Goal: Check status: Check status

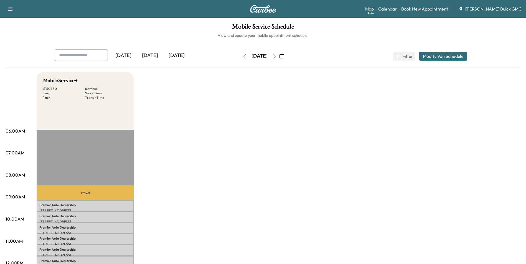
click at [242, 56] on icon "button" at bounding box center [244, 56] width 4 height 4
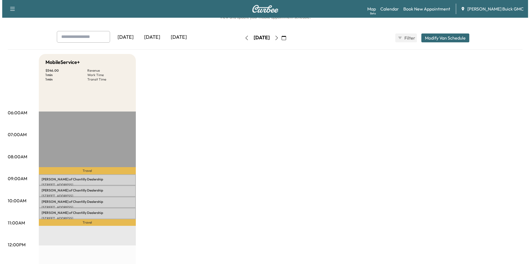
scroll to position [28, 0]
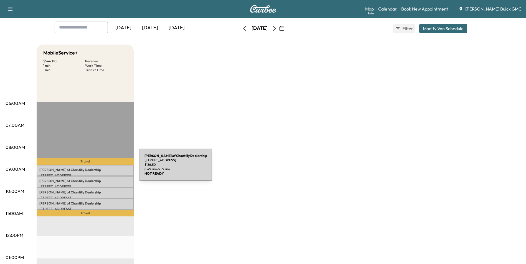
click at [98, 168] on p "[PERSON_NAME] of Chantilly Dealership" at bounding box center [84, 170] width 91 height 4
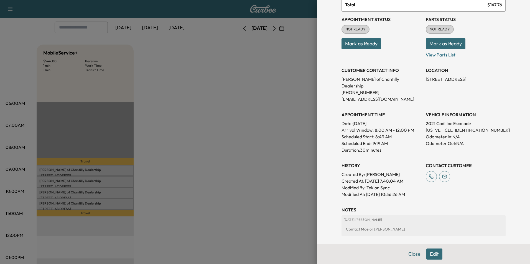
scroll to position [55, 0]
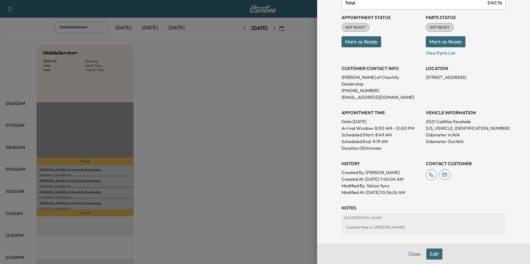
drag, startPoint x: 342, startPoint y: 78, endPoint x: 418, endPoint y: 188, distance: 134.3
click at [418, 188] on div "Appointment Status NOT READY Mark as Ready Parts Status NOT READY Mark as Ready…" at bounding box center [423, 103] width 164 height 186
copy div "CUSTOMER CONTACT INFO [PERSON_NAME] of Chantilly Dealership [PHONE_NUMBER] [EMA…"
click at [225, 111] on div at bounding box center [265, 132] width 530 height 264
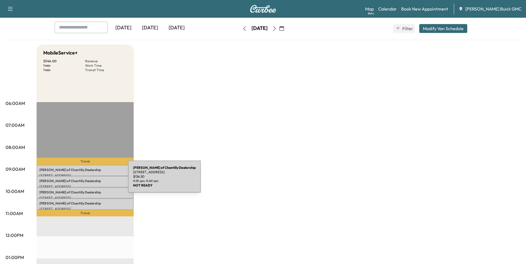
click at [86, 180] on p "[PERSON_NAME] of Chantilly Dealership" at bounding box center [84, 181] width 91 height 4
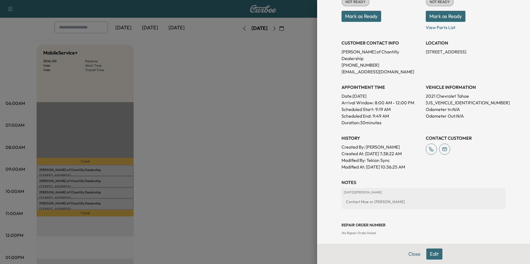
scroll to position [83, 0]
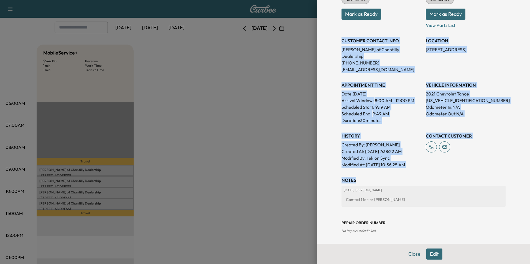
drag, startPoint x: 338, startPoint y: 40, endPoint x: 447, endPoint y: 167, distance: 167.5
click at [447, 167] on div "Appointment Details Services RECALLGM - Perform Recall Per Customer Request $ 1…" at bounding box center [423, 93] width 177 height 353
copy div "CUSTOMER CONTACT INFO [PERSON_NAME] of Chantilly Dealership [PHONE_NUMBER] [EMA…"
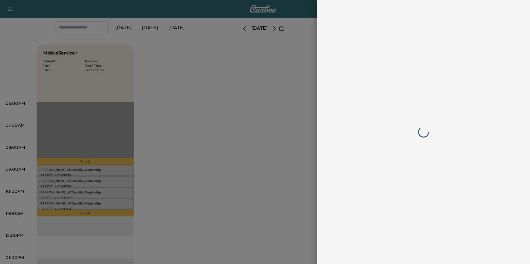
scroll to position [0, 0]
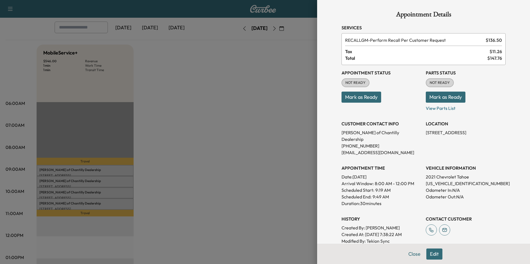
click at [222, 140] on div at bounding box center [265, 132] width 530 height 264
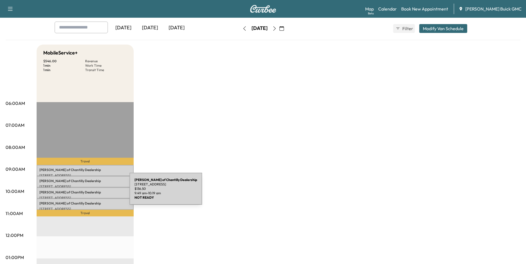
click at [88, 192] on p "[PERSON_NAME] of Chantilly Dealership" at bounding box center [84, 192] width 91 height 4
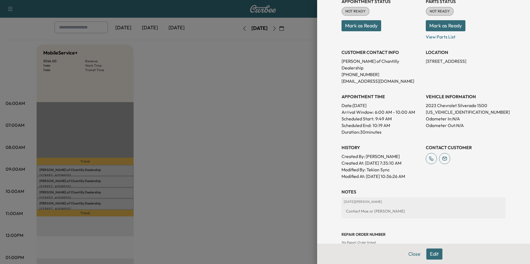
scroll to position [83, 0]
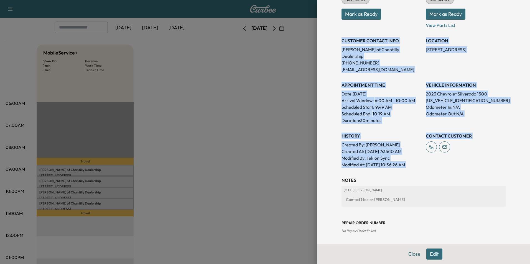
drag, startPoint x: 337, startPoint y: 40, endPoint x: 453, endPoint y: 154, distance: 162.4
click at [453, 154] on div "Appointment Status NOT READY Mark as Ready Parts Status NOT READY Mark as Ready…" at bounding box center [423, 75] width 164 height 186
copy div "CUSTOMER CONTACT INFO [PERSON_NAME] of Chantilly Dealership [PHONE_NUMBER] [EMA…"
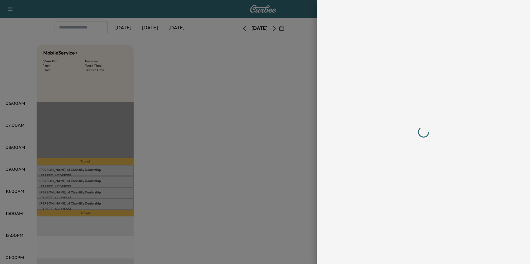
scroll to position [0, 0]
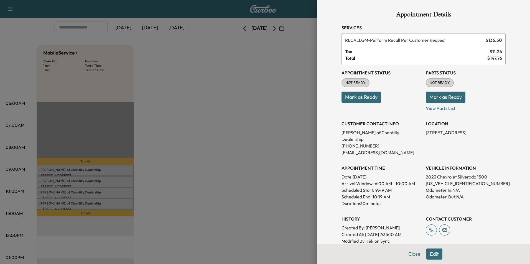
click at [209, 194] on div at bounding box center [265, 132] width 530 height 264
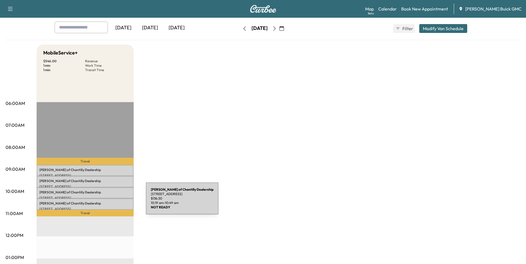
click at [104, 202] on p "[PERSON_NAME] of Chantilly Dealership" at bounding box center [84, 203] width 91 height 4
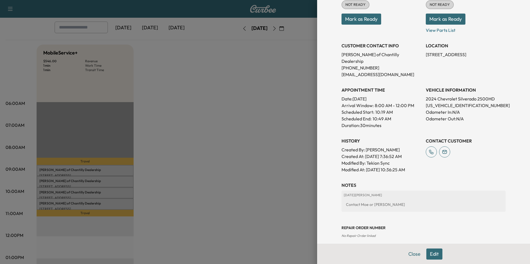
scroll to position [83, 0]
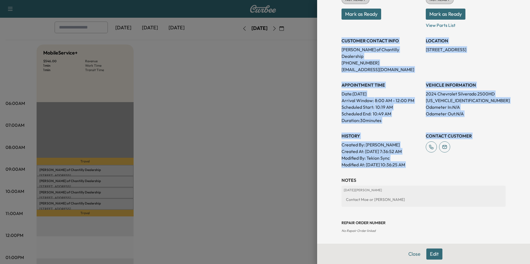
drag, startPoint x: 338, startPoint y: 39, endPoint x: 454, endPoint y: 158, distance: 166.0
click at [454, 158] on div "Appointment Status NOT READY Mark as Ready Parts Status NOT READY Mark as Ready…" at bounding box center [423, 75] width 164 height 186
copy div "CUSTOMER CONTACT INFO [PERSON_NAME] of Chantilly Dealership [PHONE_NUMBER] [EMA…"
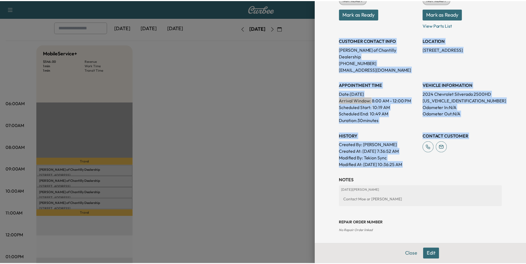
scroll to position [0, 0]
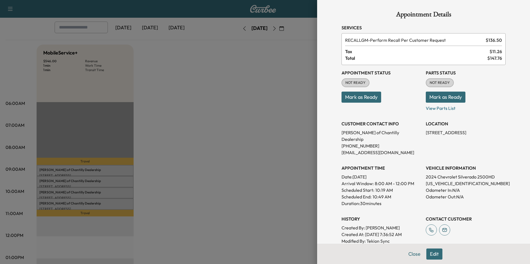
click at [176, 109] on div at bounding box center [265, 132] width 530 height 264
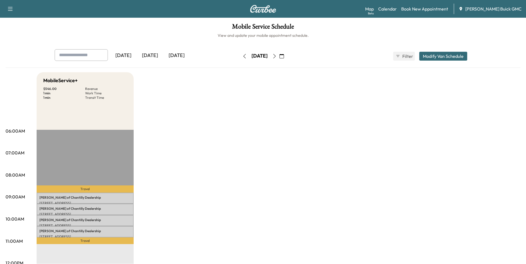
click at [277, 55] on icon "button" at bounding box center [274, 56] width 4 height 4
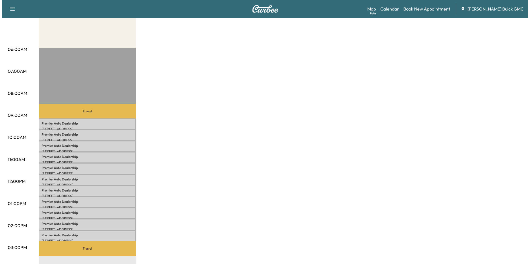
scroll to position [83, 0]
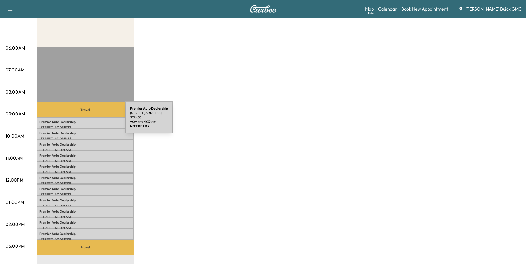
click at [83, 121] on p "Premier Auto Dealership" at bounding box center [84, 122] width 91 height 4
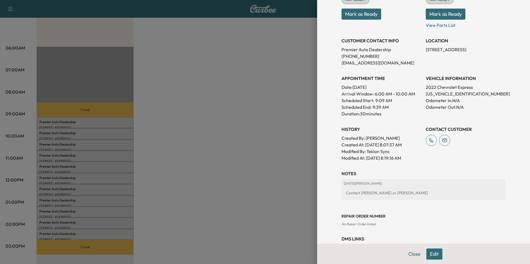
drag, startPoint x: 338, startPoint y: 40, endPoint x: 413, endPoint y: 158, distance: 140.0
click at [413, 158] on div "Appointment Status NOT READY Mark as Ready Parts Status NOT READY Mark as Ready…" at bounding box center [423, 72] width 164 height 180
copy div "CUSTOMER CONTACT INFO Premier Auto Dealership [PHONE_NUMBER] [EMAIL_ADDRESS][DO…"
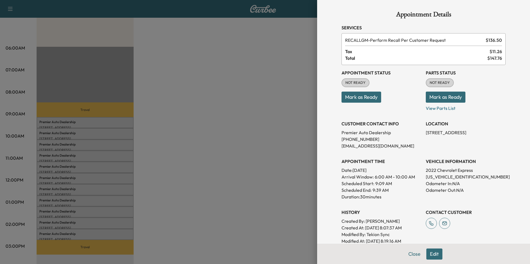
click at [208, 144] on div at bounding box center [265, 132] width 530 height 264
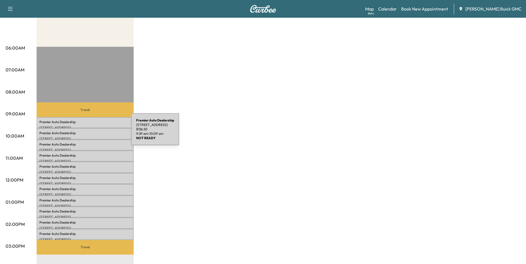
click at [89, 133] on p "Premier Auto Dealership" at bounding box center [84, 133] width 91 height 4
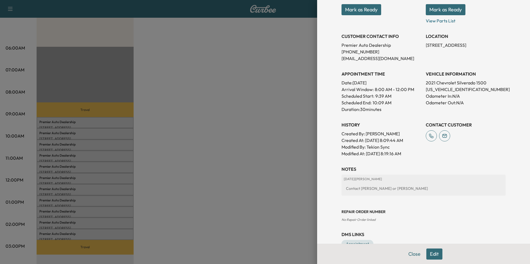
scroll to position [75, 0]
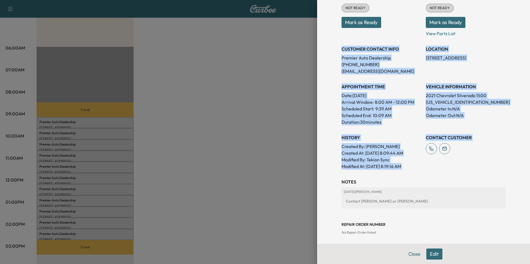
drag, startPoint x: 337, startPoint y: 48, endPoint x: 435, endPoint y: 165, distance: 152.4
click at [435, 165] on div "Appointment Status NOT READY Mark as Ready Parts Status NOT READY Mark as Ready…" at bounding box center [423, 80] width 164 height 180
copy div "CUSTOMER CONTACT INFO Premier Auto Dealership [PHONE_NUMBER] [EMAIL_ADDRESS][DO…"
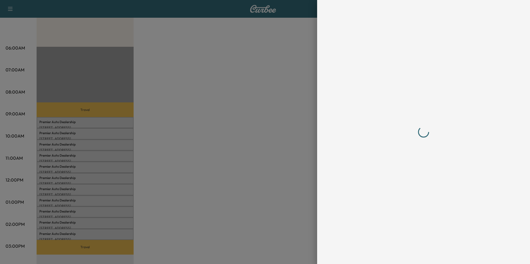
scroll to position [0, 0]
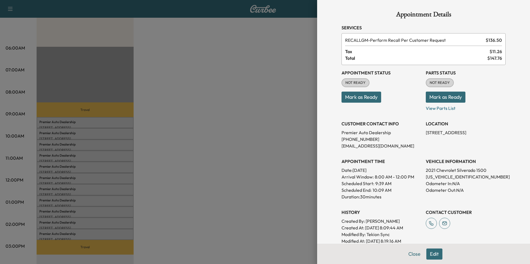
click at [228, 173] on div at bounding box center [265, 132] width 530 height 264
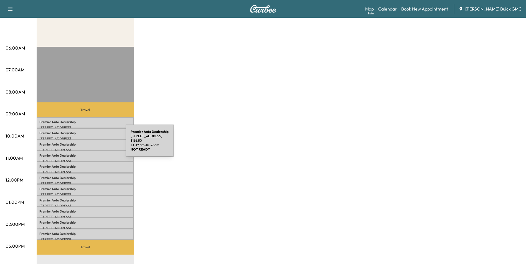
click at [84, 144] on p "Premier Auto Dealership" at bounding box center [84, 144] width 91 height 4
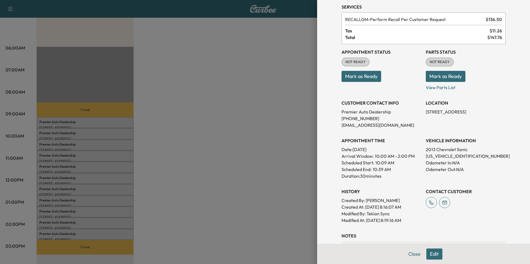
scroll to position [55, 0]
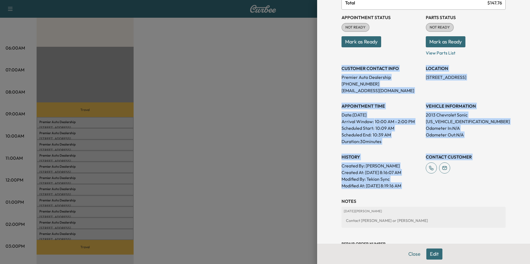
drag, startPoint x: 337, startPoint y: 67, endPoint x: 432, endPoint y: 185, distance: 151.7
click at [432, 185] on div "Appointment Status NOT READY Mark as Ready Parts Status NOT READY Mark as Ready…" at bounding box center [423, 100] width 164 height 180
copy div "CUSTOMER CONTACT INFO Premier Auto Dealership [PHONE_NUMBER] [EMAIL_ADDRESS][DO…"
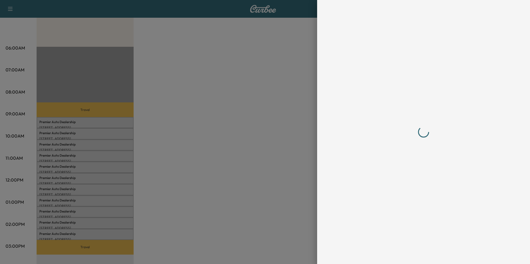
scroll to position [0, 0]
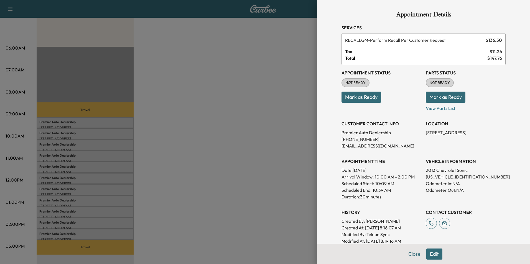
click at [181, 141] on div at bounding box center [265, 132] width 530 height 264
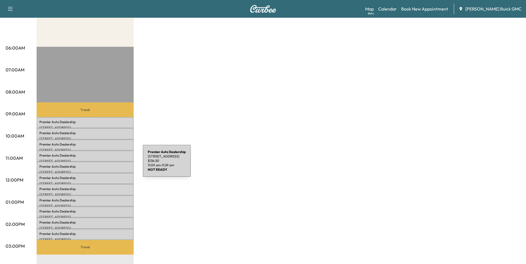
click at [101, 165] on p "Premier Auto Dealership" at bounding box center [84, 167] width 91 height 4
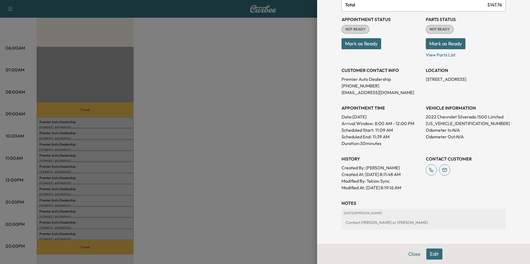
scroll to position [55, 0]
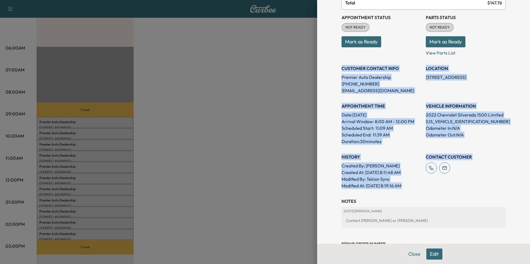
drag, startPoint x: 337, startPoint y: 67, endPoint x: 429, endPoint y: 185, distance: 149.8
click at [429, 185] on div "Appointment Status NOT READY Mark as Ready Parts Status NOT READY Mark as Ready…" at bounding box center [423, 100] width 164 height 180
copy div "CUSTOMER CONTACT INFO Premier Auto Dealership [PHONE_NUMBER] [EMAIL_ADDRESS][DO…"
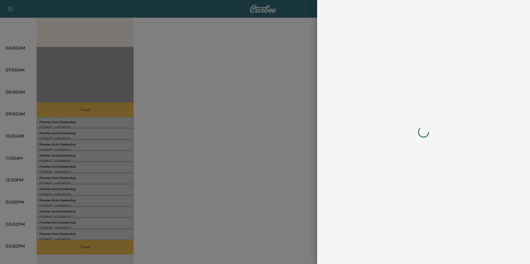
scroll to position [0, 0]
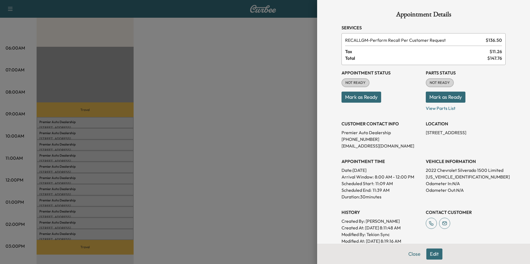
click at [187, 145] on div at bounding box center [265, 132] width 530 height 264
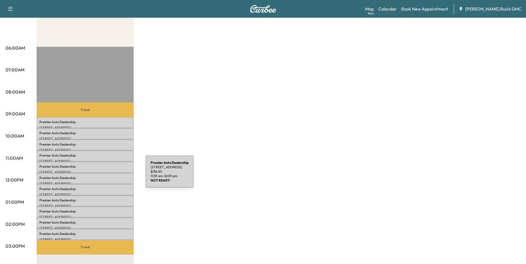
click at [104, 176] on p "Premier Auto Dealership" at bounding box center [84, 178] width 91 height 4
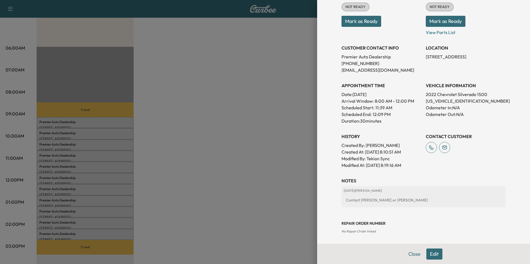
scroll to position [83, 0]
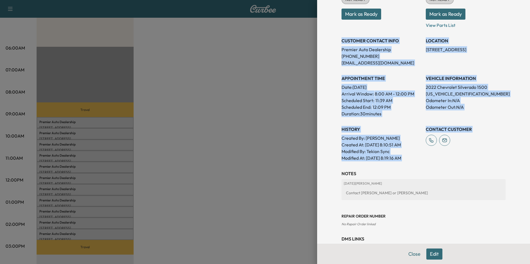
drag, startPoint x: 337, startPoint y: 40, endPoint x: 432, endPoint y: 159, distance: 152.0
click at [432, 159] on div "Appointment Status NOT READY Mark as Ready Parts Status NOT READY Mark as Ready…" at bounding box center [423, 72] width 164 height 180
copy div "CUSTOMER CONTACT INFO Premier Auto Dealership [PHONE_NUMBER] [EMAIL_ADDRESS][DO…"
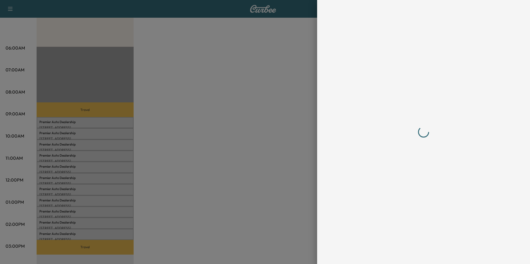
scroll to position [0, 0]
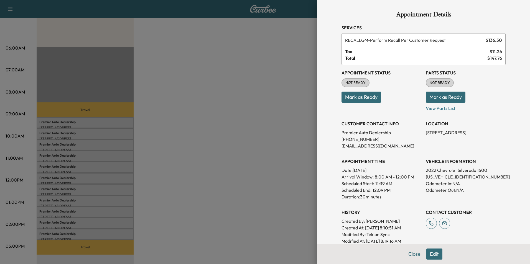
click at [237, 156] on div at bounding box center [265, 132] width 530 height 264
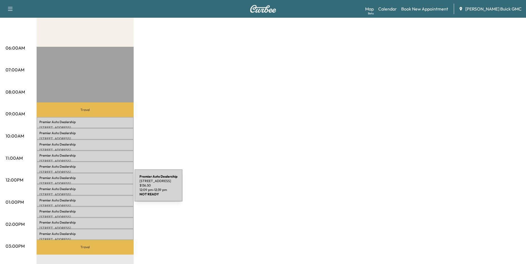
click at [93, 189] on p "Premier Auto Dealership" at bounding box center [84, 189] width 91 height 4
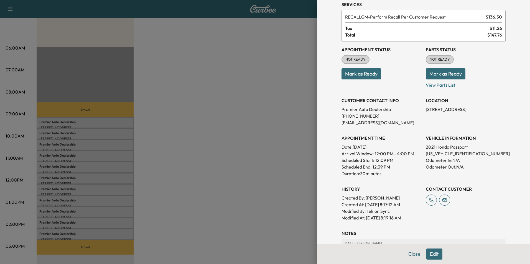
scroll to position [55, 0]
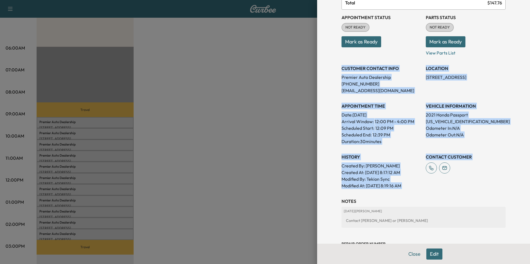
drag, startPoint x: 337, startPoint y: 66, endPoint x: 430, endPoint y: 178, distance: 145.4
click at [430, 178] on div "Appointment Status NOT READY Mark as Ready Parts Status NOT READY Mark as Ready…" at bounding box center [423, 100] width 164 height 180
copy div "CUSTOMER CONTACT INFO Premier Auto Dealership [PHONE_NUMBER] [EMAIL_ADDRESS][DO…"
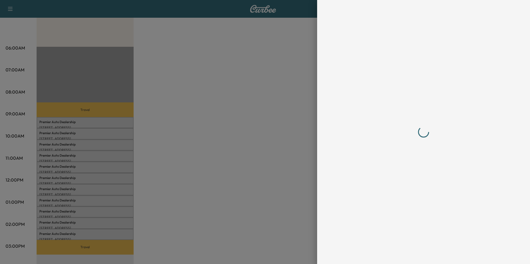
scroll to position [0, 0]
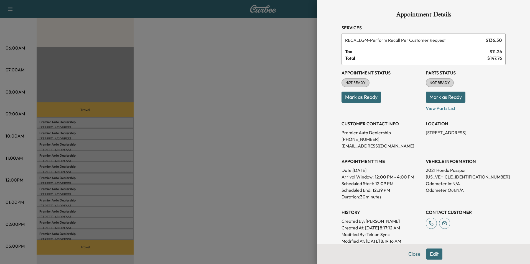
click at [154, 171] on div at bounding box center [265, 132] width 530 height 264
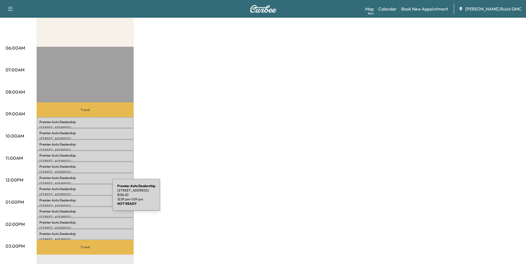
click at [71, 198] on p "Premier Auto Dealership" at bounding box center [84, 200] width 91 height 4
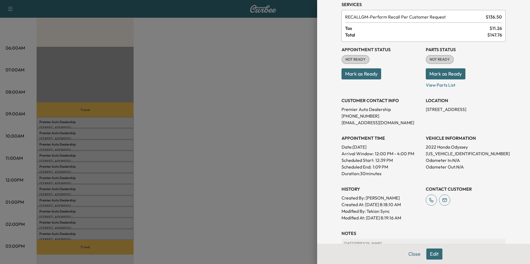
scroll to position [83, 0]
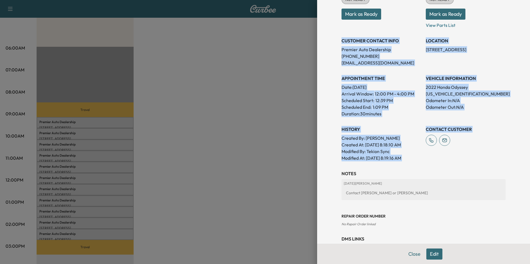
drag, startPoint x: 337, startPoint y: 40, endPoint x: 423, endPoint y: 157, distance: 144.7
click at [423, 157] on div "Appointment Status NOT READY Mark as Ready Parts Status NOT READY Mark as Ready…" at bounding box center [423, 72] width 164 height 180
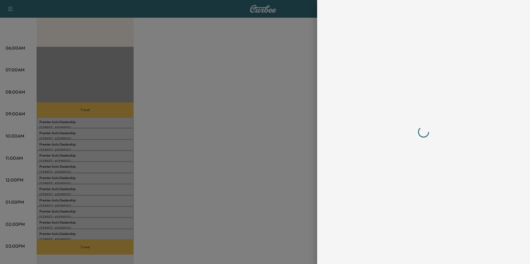
scroll to position [0, 0]
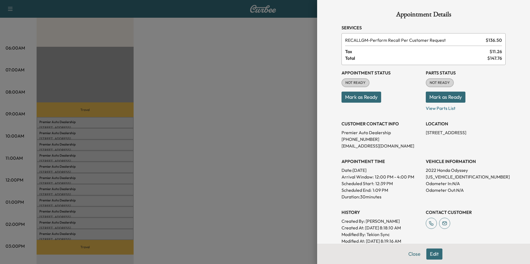
click at [238, 147] on div at bounding box center [265, 132] width 530 height 264
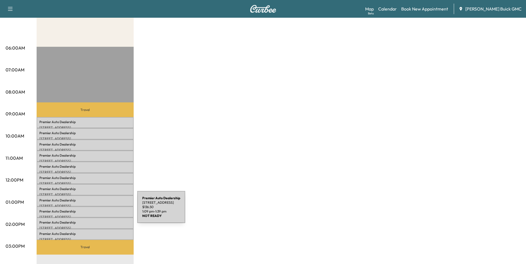
click at [96, 211] on p "Premier Auto Dealership" at bounding box center [84, 211] width 91 height 4
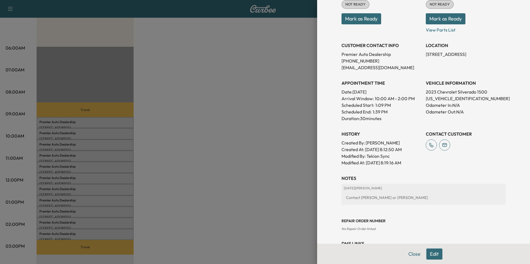
scroll to position [83, 0]
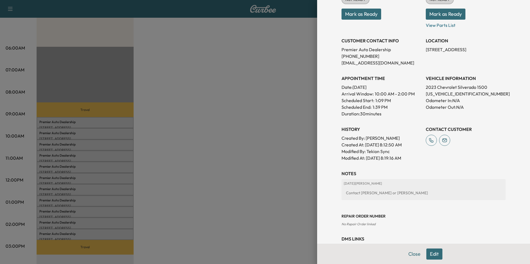
drag, startPoint x: 337, startPoint y: 39, endPoint x: 414, endPoint y: 156, distance: 139.4
click at [414, 156] on div "Appointment Status NOT READY Mark as Ready Parts Status NOT READY Mark as Ready…" at bounding box center [423, 72] width 164 height 180
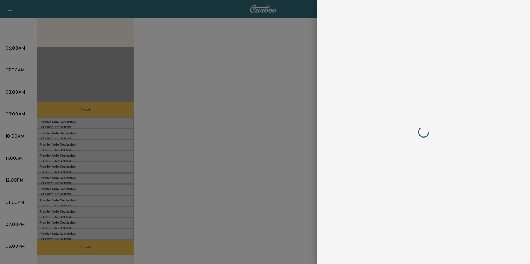
scroll to position [0, 0]
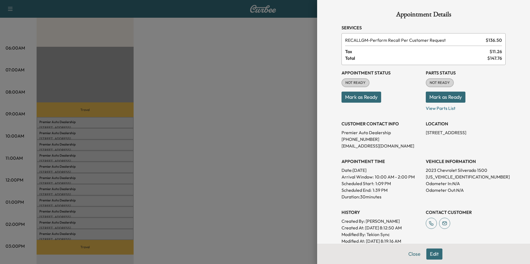
click at [226, 175] on div at bounding box center [265, 132] width 530 height 264
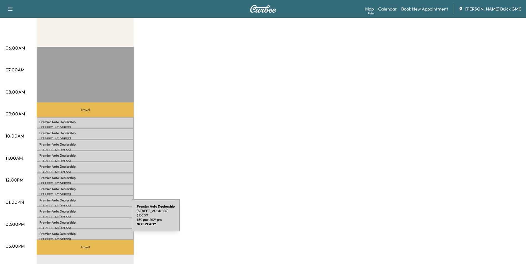
click at [90, 221] on p "Premier Auto Dealership" at bounding box center [84, 223] width 91 height 4
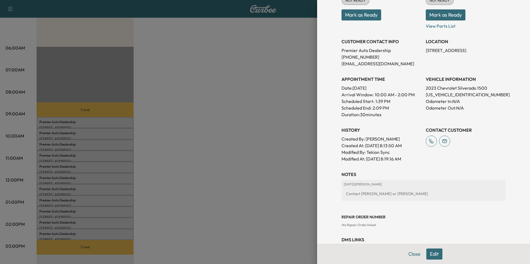
scroll to position [83, 0]
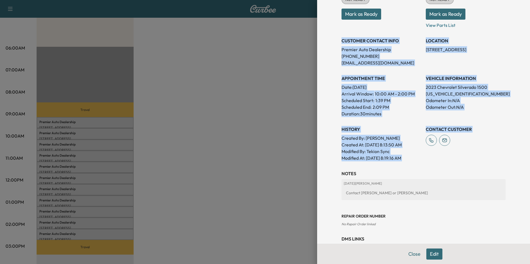
drag, startPoint x: 337, startPoint y: 41, endPoint x: 419, endPoint y: 158, distance: 142.7
click at [419, 158] on div "Appointment Status NOT READY Mark as Ready Parts Status NOT READY Mark as Ready…" at bounding box center [423, 72] width 164 height 180
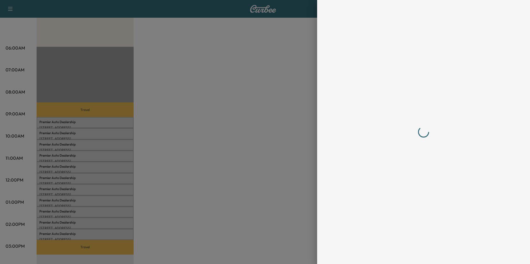
scroll to position [0, 0]
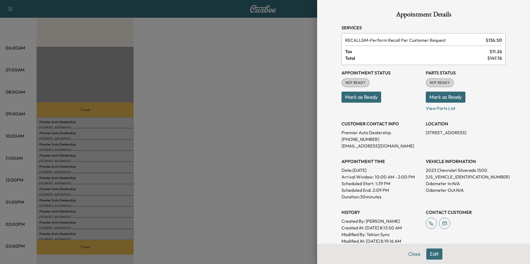
click at [189, 183] on div at bounding box center [265, 132] width 530 height 264
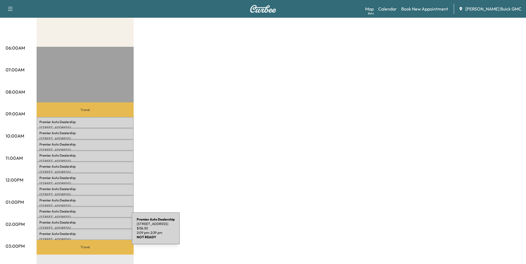
click at [90, 232] on p "Premier Auto Dealership" at bounding box center [84, 234] width 91 height 4
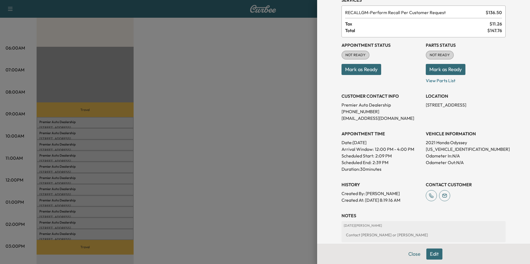
scroll to position [55, 0]
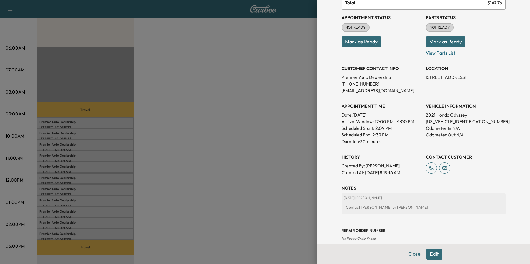
drag, startPoint x: 337, startPoint y: 66, endPoint x: 414, endPoint y: 173, distance: 131.5
click at [414, 173] on div "Appointment Status NOT READY Mark as Ready Parts Status NOT READY Mark as Ready…" at bounding box center [423, 93] width 164 height 166
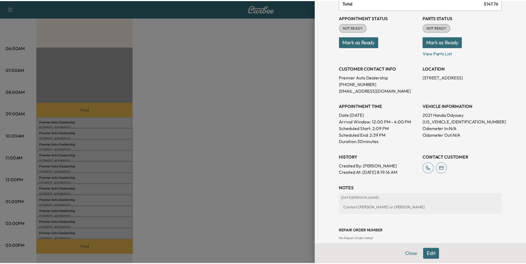
scroll to position [0, 0]
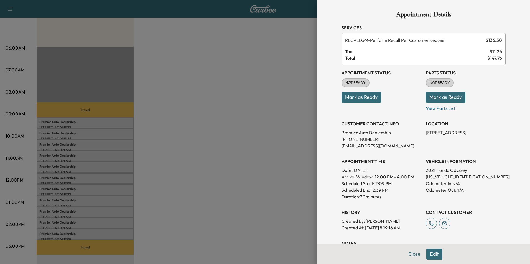
click at [245, 176] on div at bounding box center [265, 132] width 530 height 264
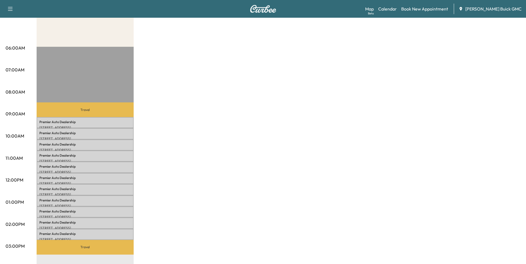
click at [274, 71] on div "MobileService+ $ 1501.50 Revenue 1 min Work Time 1 min Transit Time Travel Prem…" at bounding box center [278, 197] width 483 height 416
click at [277, 61] on div "MobileService+ $ 1501.50 Revenue 1 min Work Time 1 min Transit Time Travel Prem…" at bounding box center [278, 197] width 483 height 416
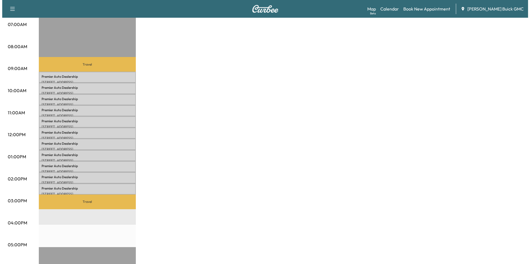
scroll to position [139, 0]
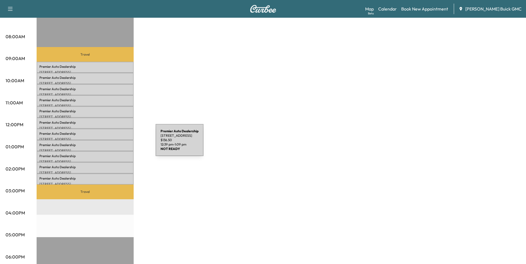
click at [114, 144] on p "Premier Auto Dealership" at bounding box center [84, 145] width 91 height 4
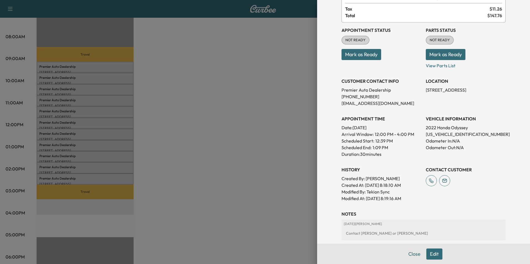
scroll to position [55, 0]
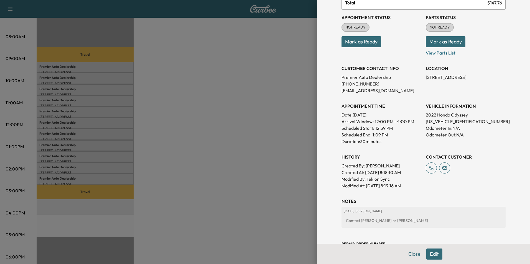
click at [109, 166] on div at bounding box center [265, 132] width 530 height 264
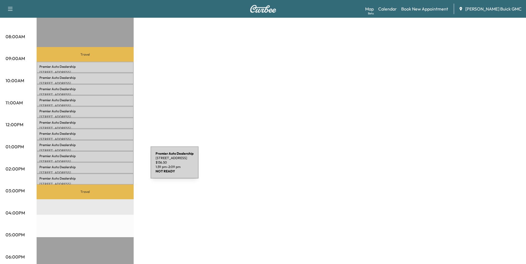
click at [109, 166] on p "Premier Auto Dealership" at bounding box center [84, 167] width 91 height 4
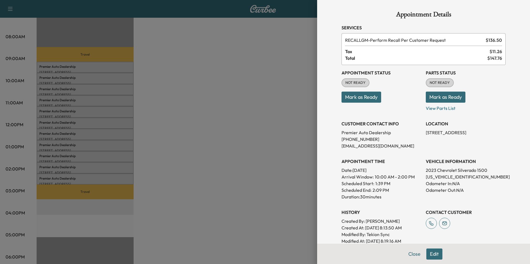
click at [114, 133] on div at bounding box center [265, 132] width 530 height 264
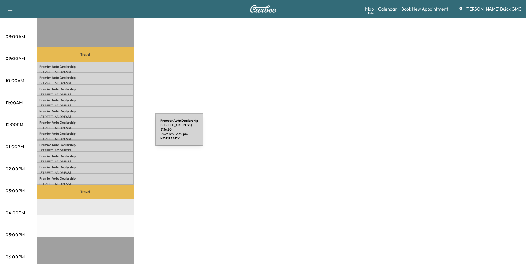
click at [114, 133] on p "Premier Auto Dealership" at bounding box center [84, 134] width 91 height 4
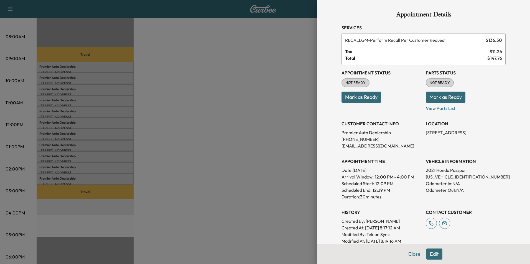
click at [119, 121] on div at bounding box center [265, 132] width 530 height 264
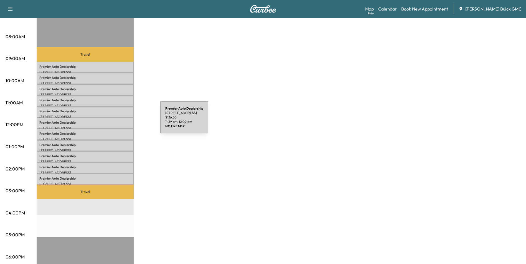
click at [119, 121] on p "Premier Auto Dealership" at bounding box center [84, 123] width 91 height 4
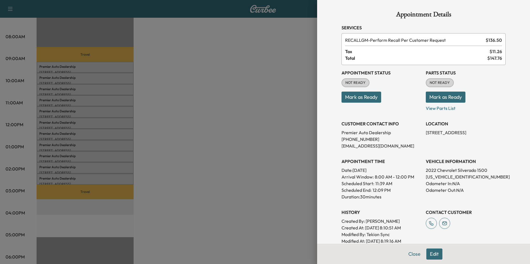
click at [119, 110] on div at bounding box center [265, 132] width 530 height 264
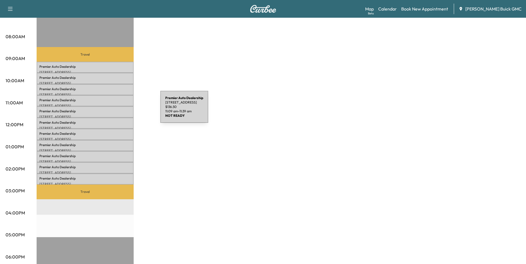
click at [119, 110] on p "Premier Auto Dealership" at bounding box center [84, 111] width 91 height 4
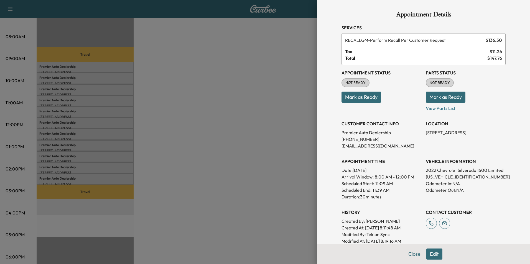
click at [119, 101] on div at bounding box center [265, 132] width 530 height 264
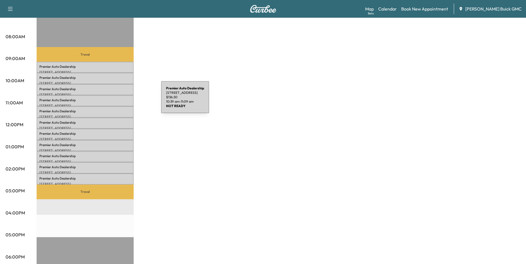
click at [119, 101] on p "Premier Auto Dealership" at bounding box center [84, 100] width 91 height 4
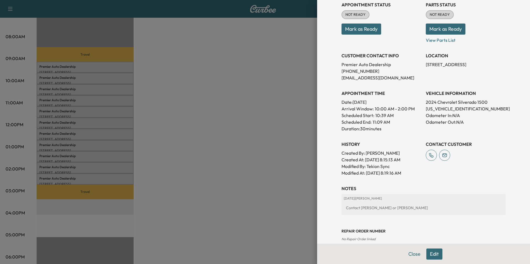
scroll to position [83, 0]
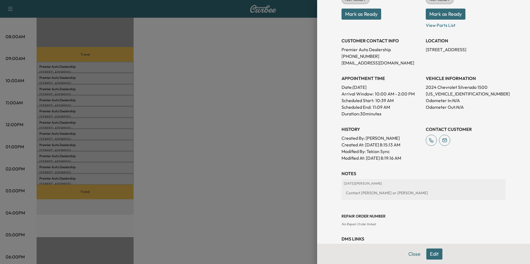
drag, startPoint x: 337, startPoint y: 40, endPoint x: 418, endPoint y: 158, distance: 142.9
click at [418, 158] on div "Appointment Status NOT READY Mark as Ready Parts Status NOT READY Mark as Ready…" at bounding box center [423, 72] width 164 height 180
